Goal: Task Accomplishment & Management: Manage account settings

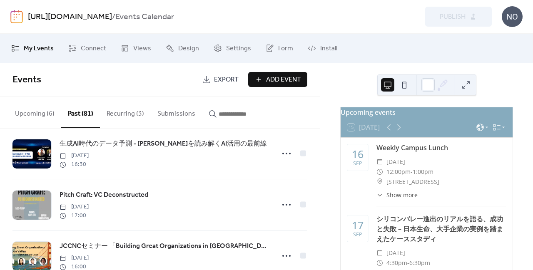
scroll to position [118, 0]
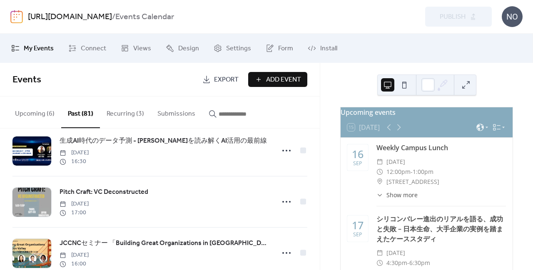
click at [204, 172] on div "生成AI時代のデータ予測 - [PERSON_NAME]を読み解くAI活用の最前線 [DATE] 16:30" at bounding box center [159, 150] width 295 height 51
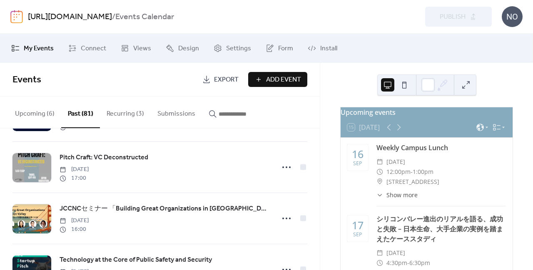
scroll to position [153, 0]
click at [38, 110] on button "Upcoming (6)" at bounding box center [34, 112] width 53 height 31
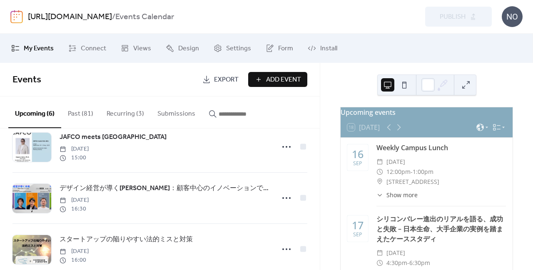
scroll to position [71, 0]
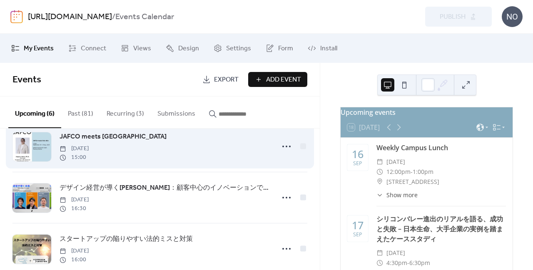
click at [182, 147] on div "JAFCO meets [GEOGRAPHIC_DATA] [DATE] 15:00" at bounding box center [165, 147] width 210 height 30
click at [110, 135] on span "JAFCO meets [GEOGRAPHIC_DATA]" at bounding box center [113, 137] width 107 height 10
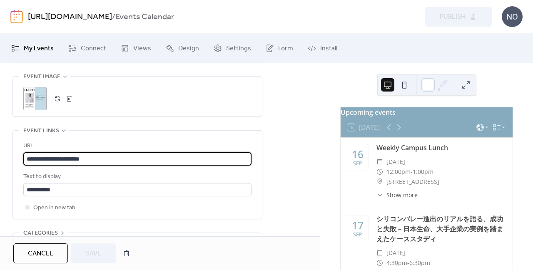
drag, startPoint x: 130, startPoint y: 156, endPoint x: 16, endPoint y: 144, distance: 114.8
click at [16, 144] on div "**********" at bounding box center [137, 175] width 249 height 88
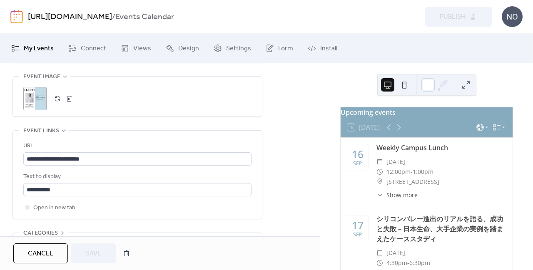
click at [35, 256] on span "Cancel" at bounding box center [40, 254] width 25 height 10
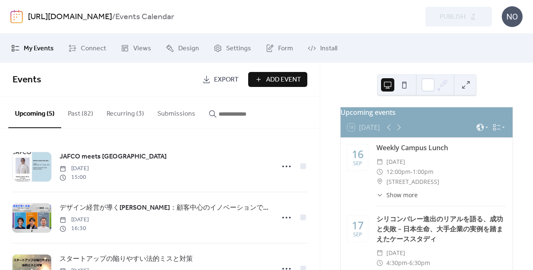
scroll to position [139, 0]
